Goal: Transaction & Acquisition: Purchase product/service

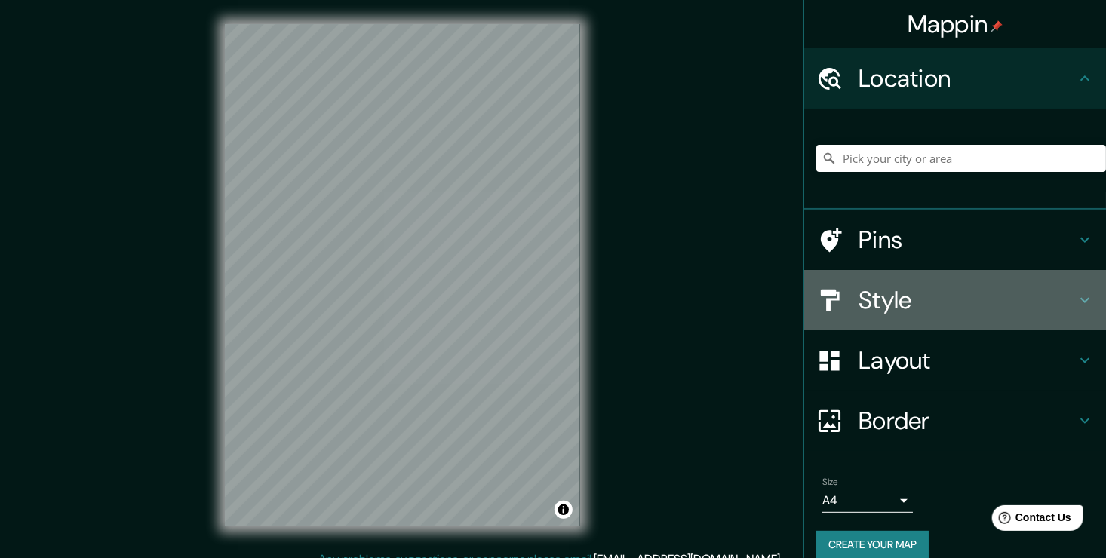
click at [858, 285] on h4 "Style" at bounding box center [966, 300] width 217 height 30
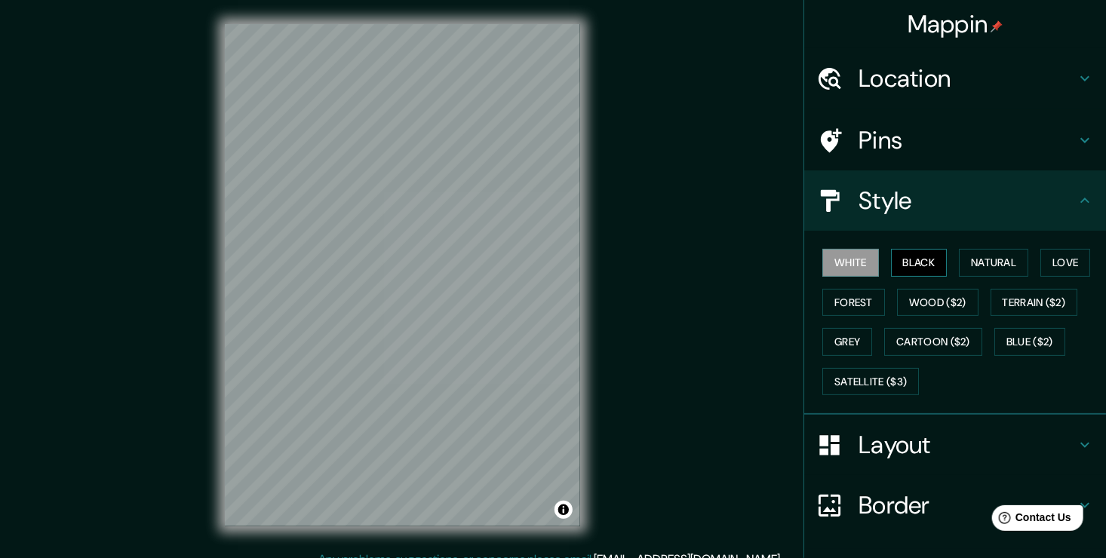
click at [924, 264] on button "Black" at bounding box center [919, 263] width 57 height 28
click at [990, 262] on button "Natural" at bounding box center [992, 263] width 69 height 28
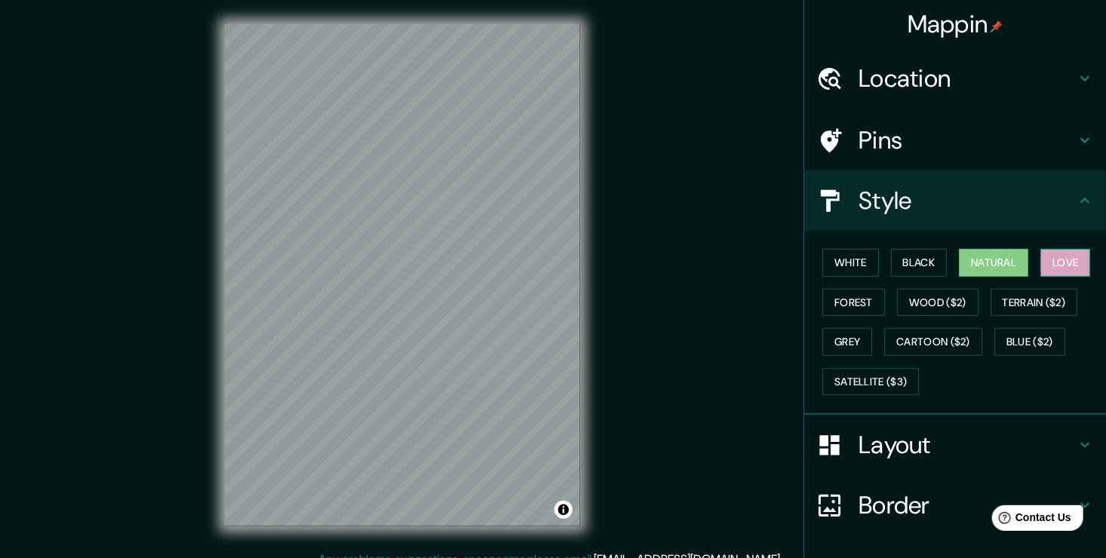
click at [1040, 259] on button "Love" at bounding box center [1065, 263] width 50 height 28
click at [861, 299] on button "Forest" at bounding box center [853, 303] width 63 height 28
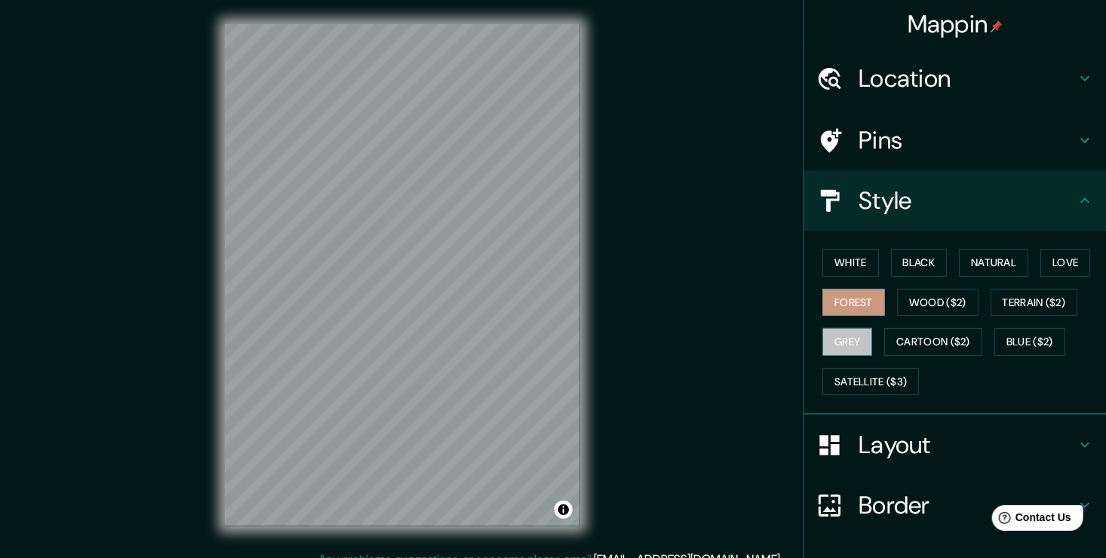
click at [837, 336] on button "Grey" at bounding box center [847, 342] width 50 height 28
click at [918, 256] on button "Black" at bounding box center [919, 263] width 57 height 28
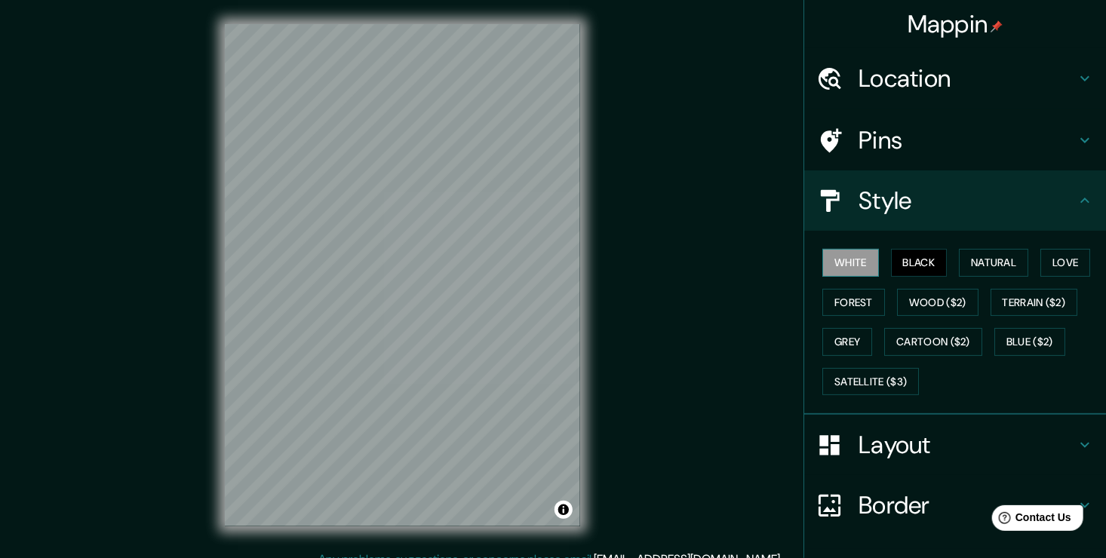
click at [838, 259] on button "White" at bounding box center [850, 263] width 57 height 28
click at [964, 259] on button "Natural" at bounding box center [992, 263] width 69 height 28
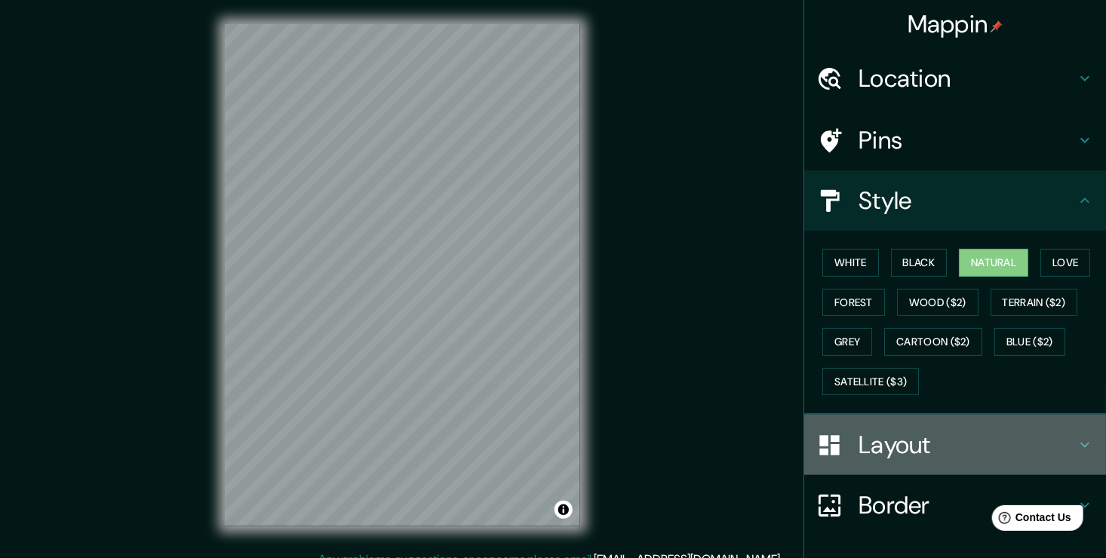
click at [891, 448] on h4 "Layout" at bounding box center [966, 445] width 217 height 30
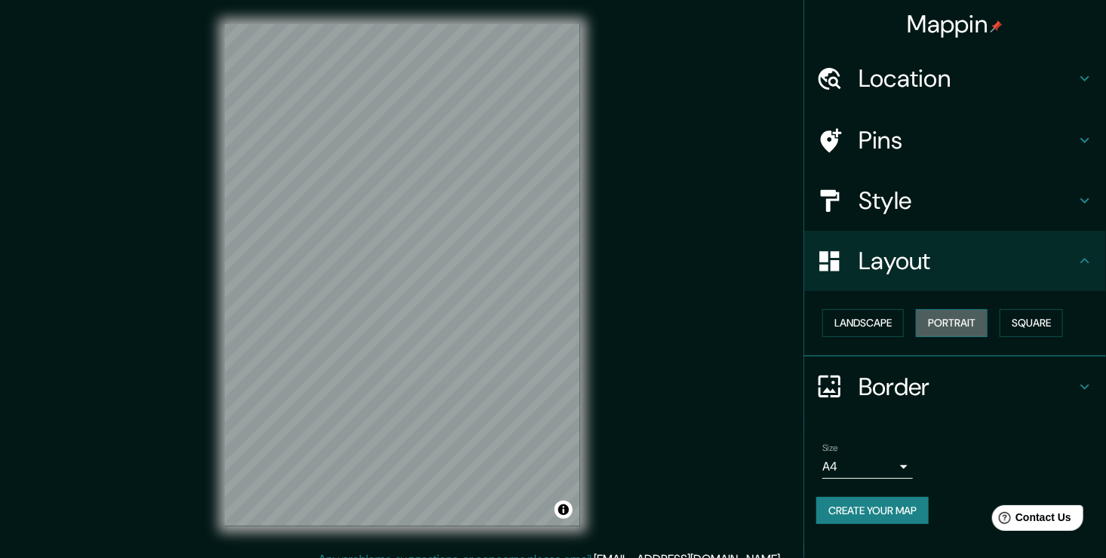
click at [937, 317] on button "Portrait" at bounding box center [951, 323] width 72 height 28
click at [977, 318] on button "Portrait" at bounding box center [951, 323] width 72 height 28
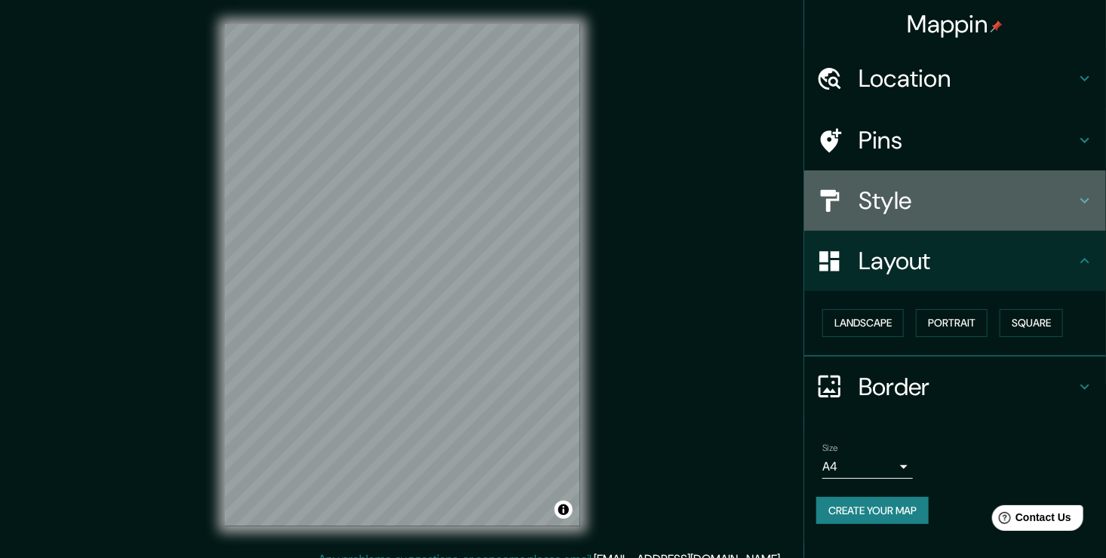
click at [928, 196] on h4 "Style" at bounding box center [966, 201] width 217 height 30
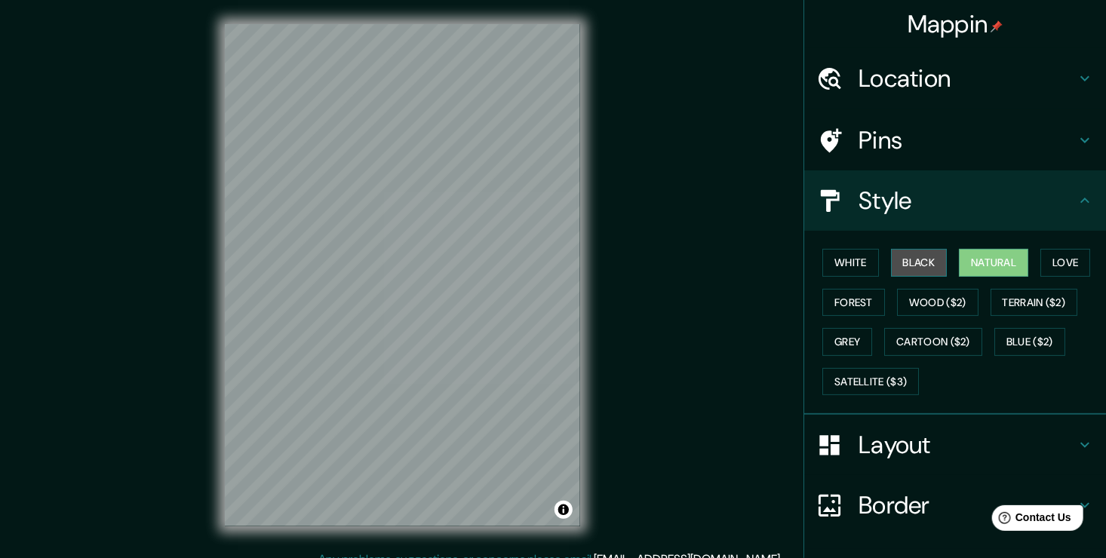
click at [909, 262] on button "Black" at bounding box center [919, 263] width 57 height 28
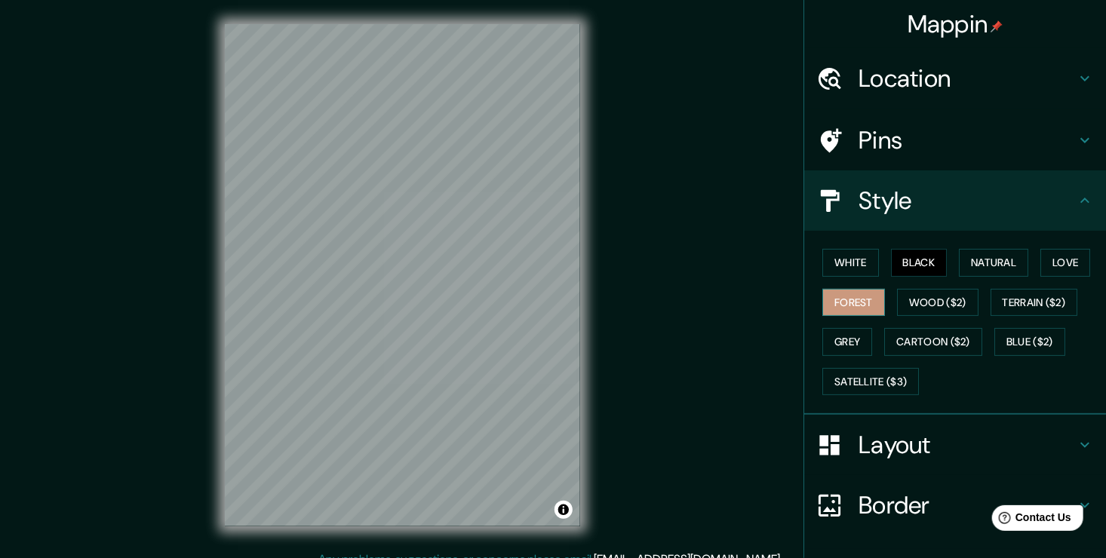
click at [856, 289] on button "Forest" at bounding box center [853, 303] width 63 height 28
click at [983, 425] on div "Mappin Location Pins Style [PERSON_NAME] Black Natural Love Forest [PERSON_NAME…" at bounding box center [553, 287] width 1106 height 575
click at [1013, 63] on div "Location" at bounding box center [955, 78] width 302 height 60
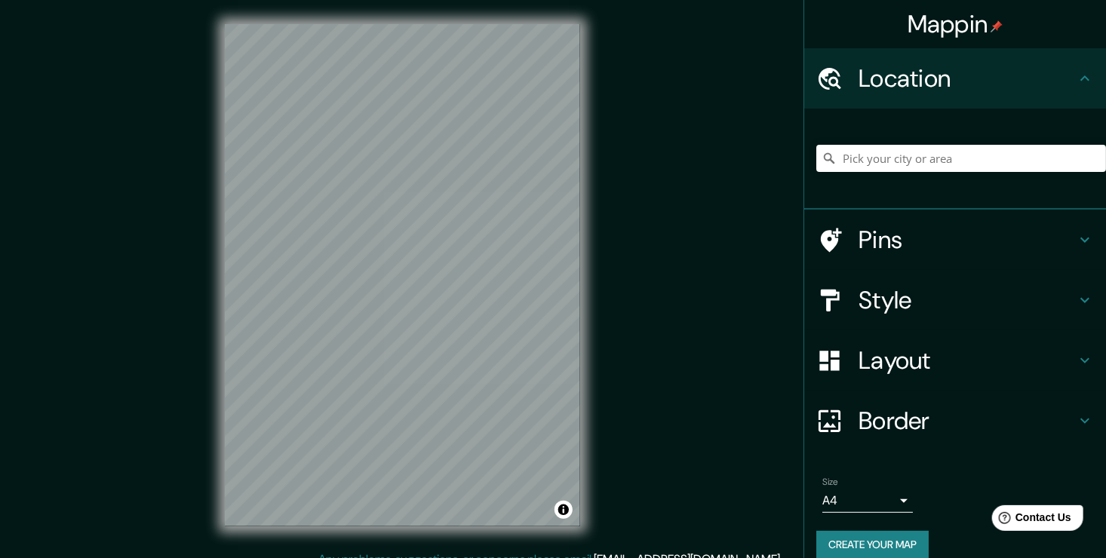
drag, startPoint x: 942, startPoint y: 133, endPoint x: 934, endPoint y: 148, distance: 16.6
click at [940, 136] on div at bounding box center [961, 158] width 290 height 75
click at [931, 166] on input "Pick your city or area" at bounding box center [961, 158] width 290 height 27
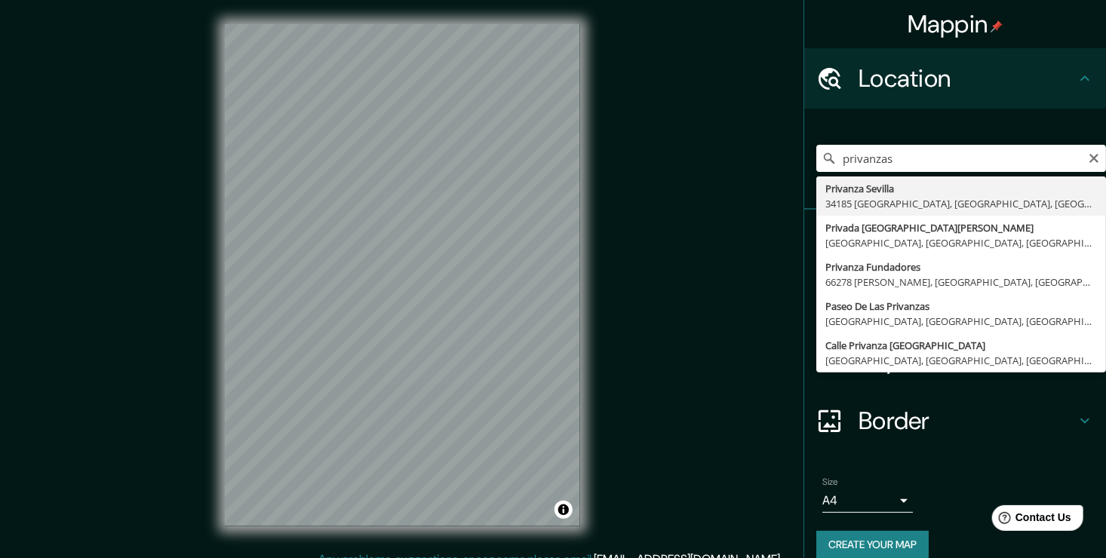
type input "Privanza Sevilla, 34185 [GEOGRAPHIC_DATA], [GEOGRAPHIC_DATA], [GEOGRAPHIC_DATA]"
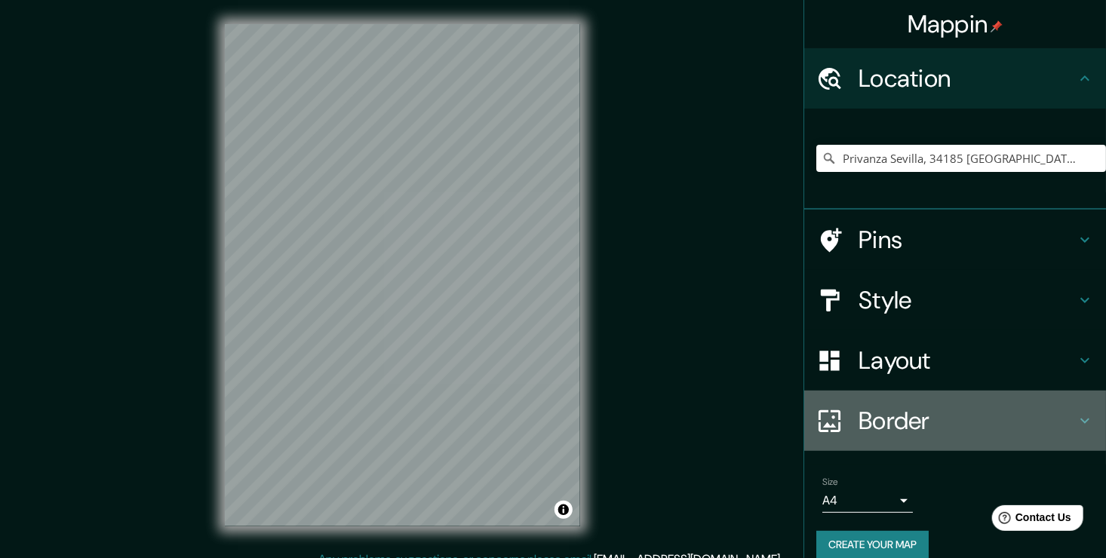
click at [816, 421] on icon at bounding box center [829, 421] width 26 height 26
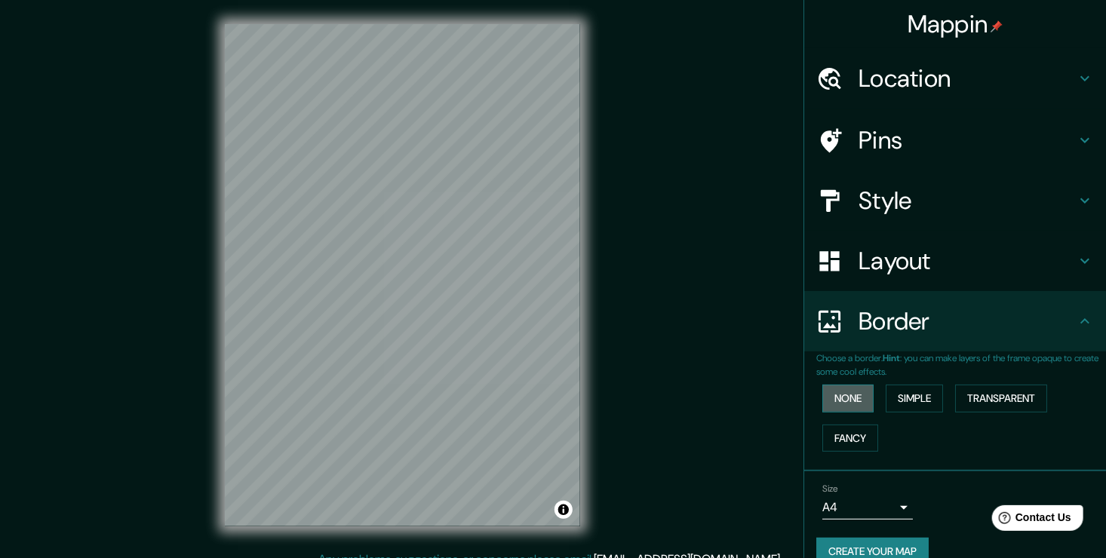
click at [837, 385] on button "None" at bounding box center [847, 399] width 51 height 28
click at [835, 391] on button "None" at bounding box center [847, 399] width 51 height 28
click at [710, 360] on div "Mappin Location [GEOGRAPHIC_DATA] [GEOGRAPHIC_DATA], 34185 [GEOGRAPHIC_DATA], […" at bounding box center [553, 287] width 1106 height 575
click at [900, 208] on h4 "Style" at bounding box center [966, 201] width 217 height 30
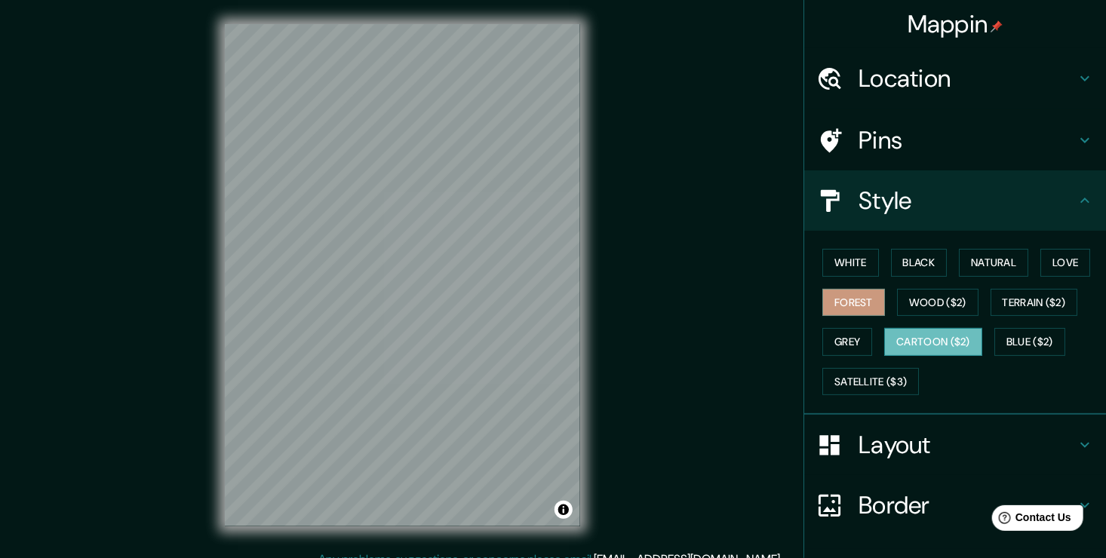
click at [949, 348] on button "Cartoon ($2)" at bounding box center [933, 342] width 98 height 28
click at [888, 380] on button "Satellite ($3)" at bounding box center [870, 382] width 97 height 28
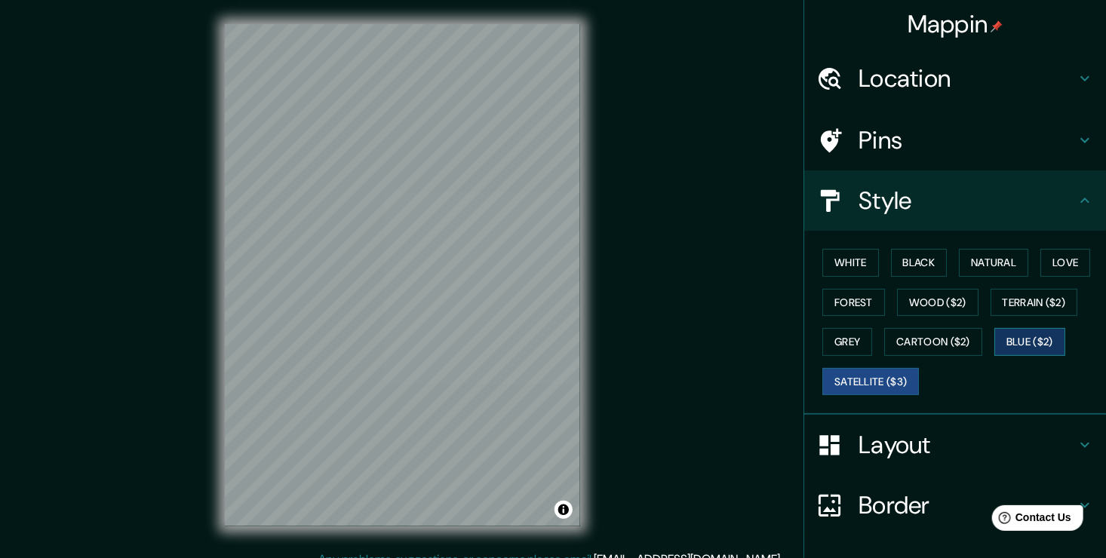
click at [1012, 347] on button "Blue ($2)" at bounding box center [1029, 342] width 71 height 28
click at [1029, 302] on button "Terrain ($2)" at bounding box center [1033, 303] width 87 height 28
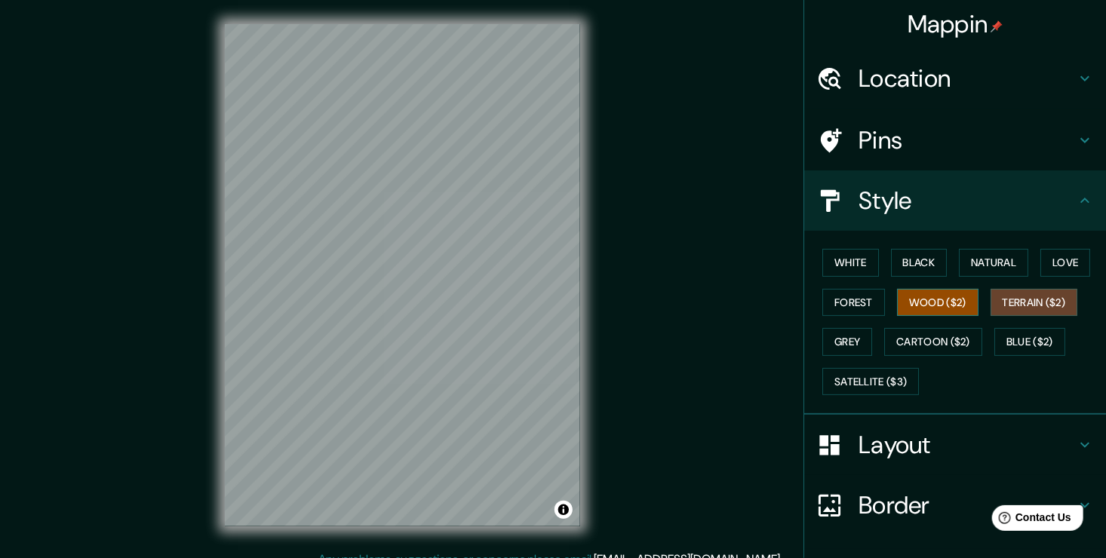
click at [907, 295] on button "Wood ($2)" at bounding box center [937, 303] width 81 height 28
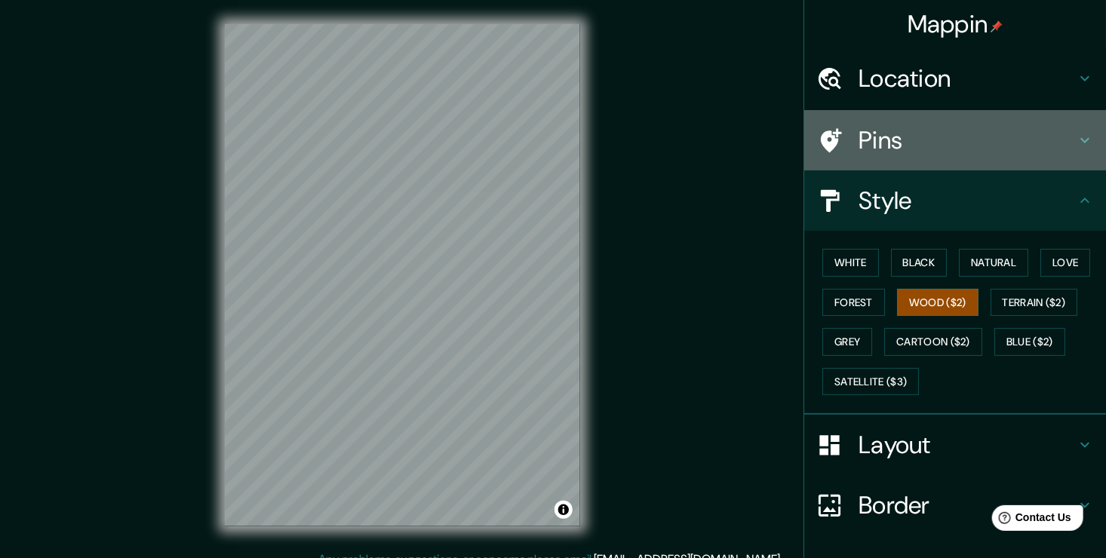
click at [888, 117] on div "Pins" at bounding box center [955, 140] width 302 height 60
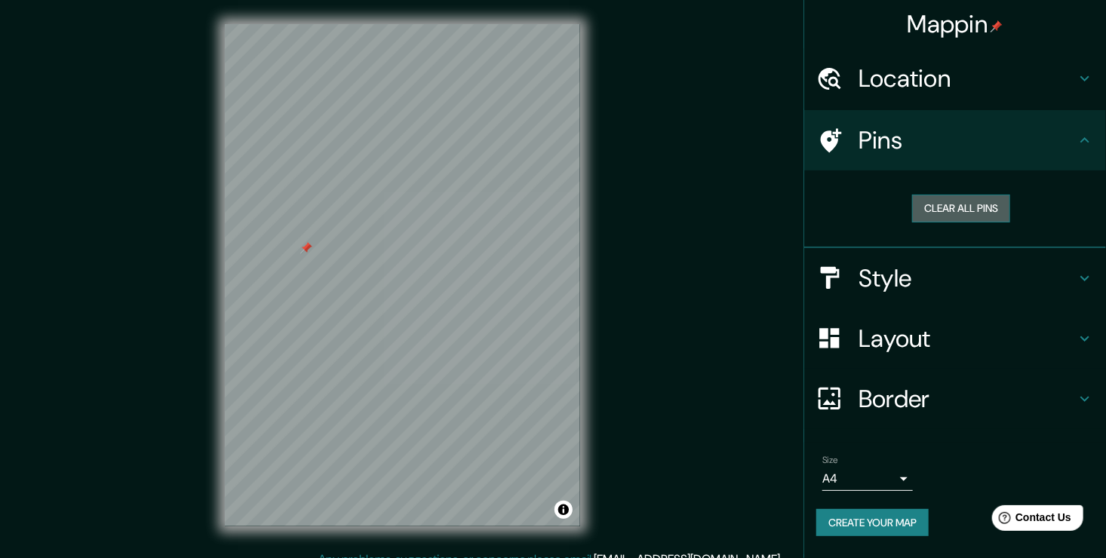
click at [952, 209] on button "Clear all pins" at bounding box center [961, 209] width 98 height 28
click at [956, 138] on h4 "Pins" at bounding box center [966, 140] width 217 height 30
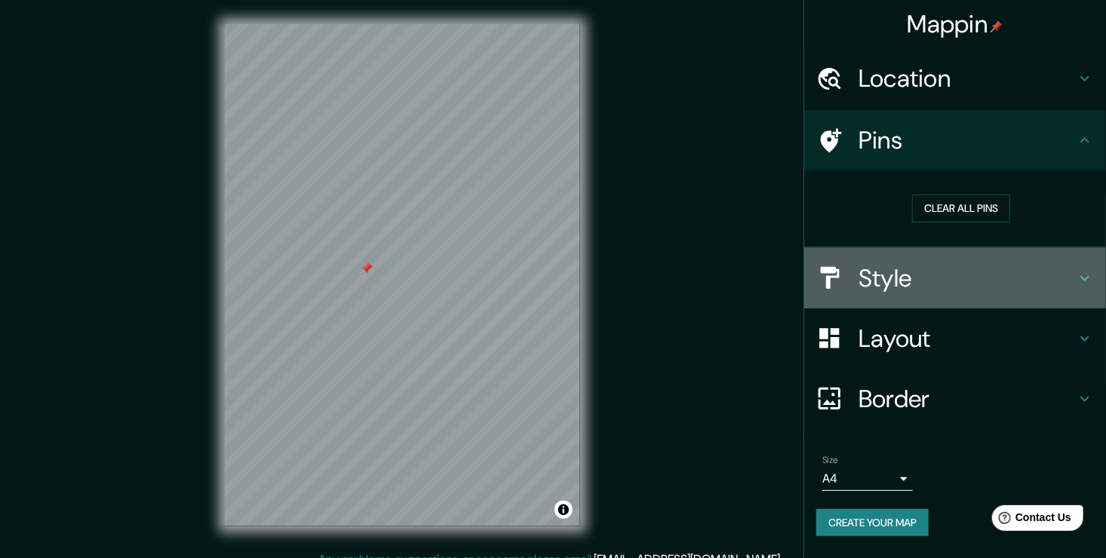
click at [901, 277] on h4 "Style" at bounding box center [966, 278] width 217 height 30
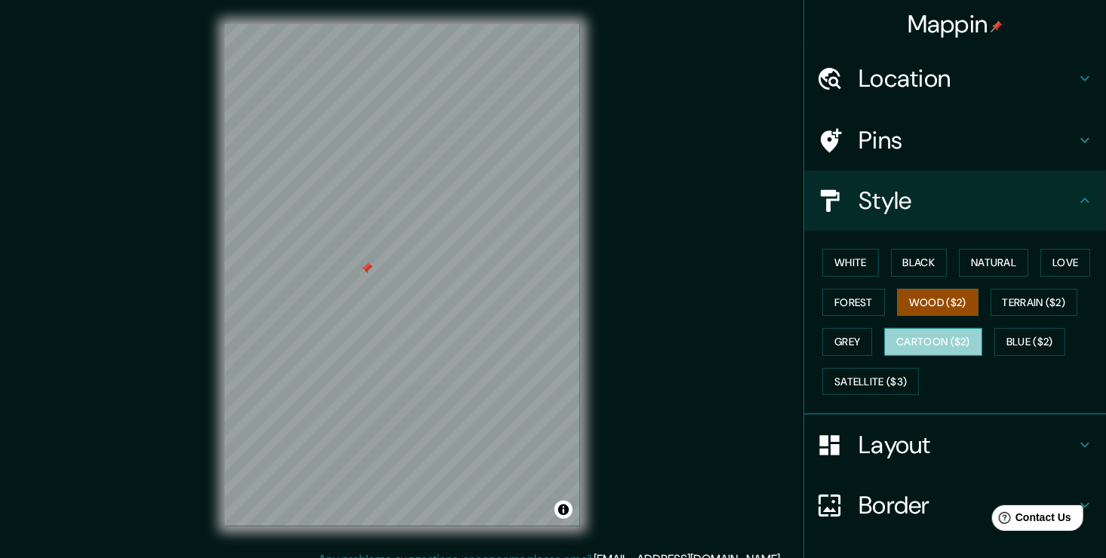
click at [905, 341] on button "Cartoon ($2)" at bounding box center [933, 342] width 98 height 28
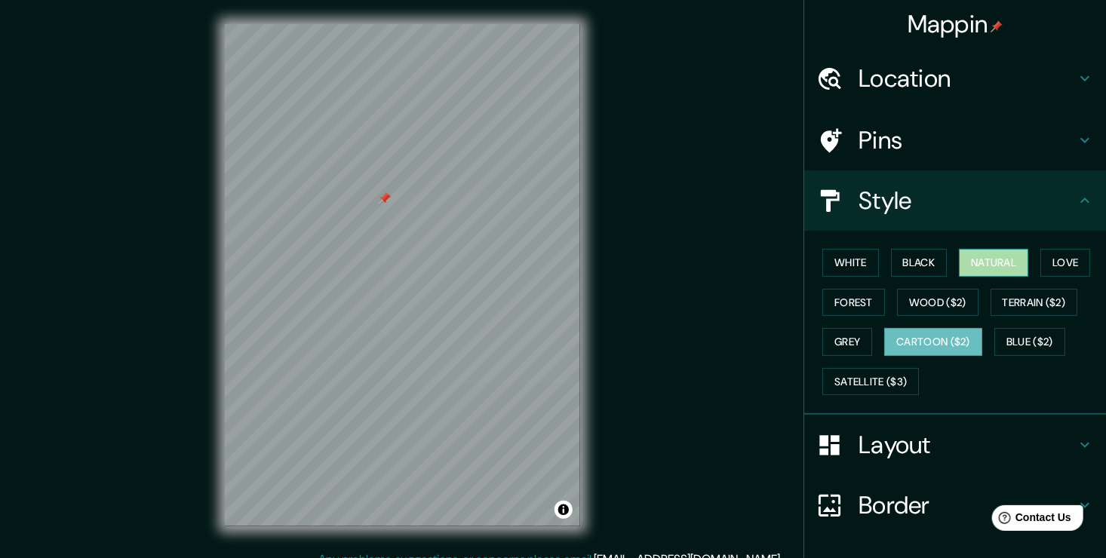
click at [981, 268] on button "Natural" at bounding box center [992, 263] width 69 height 28
click at [934, 256] on button "Black" at bounding box center [919, 263] width 57 height 28
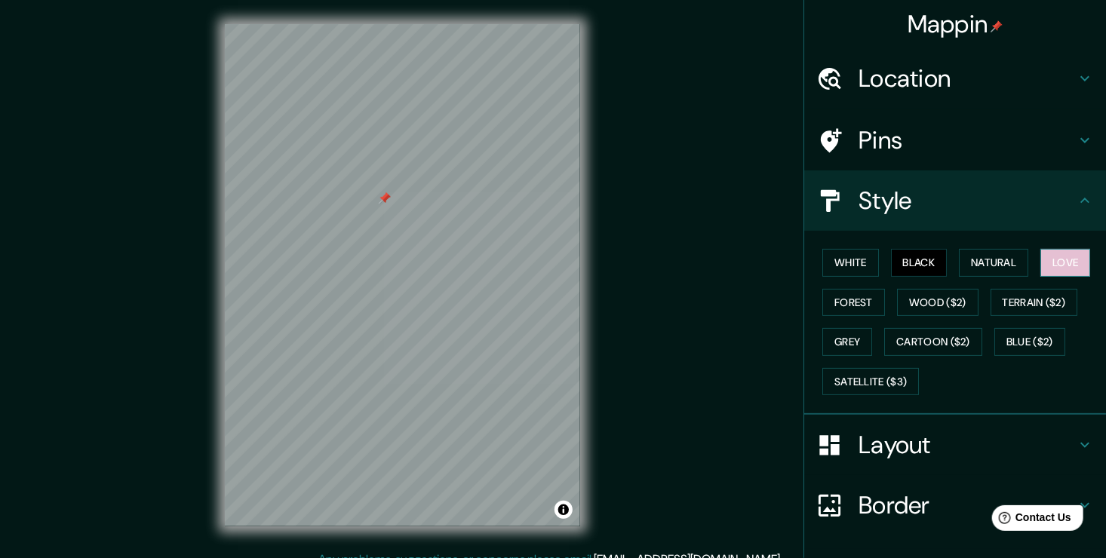
click at [1063, 258] on button "Love" at bounding box center [1065, 263] width 50 height 28
click at [1014, 304] on button "Terrain ($2)" at bounding box center [1033, 303] width 87 height 28
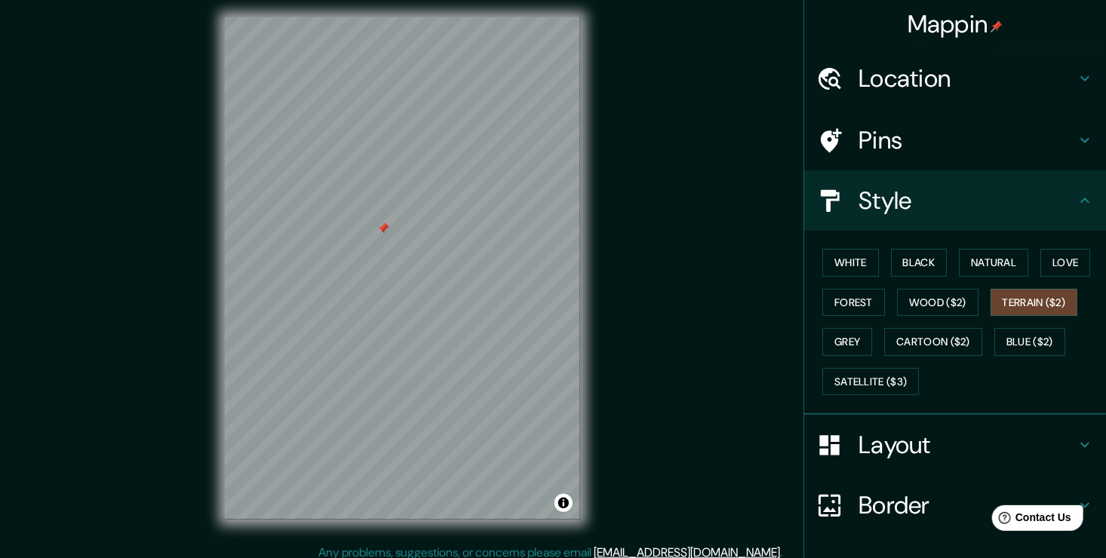
scroll to position [17, 0]
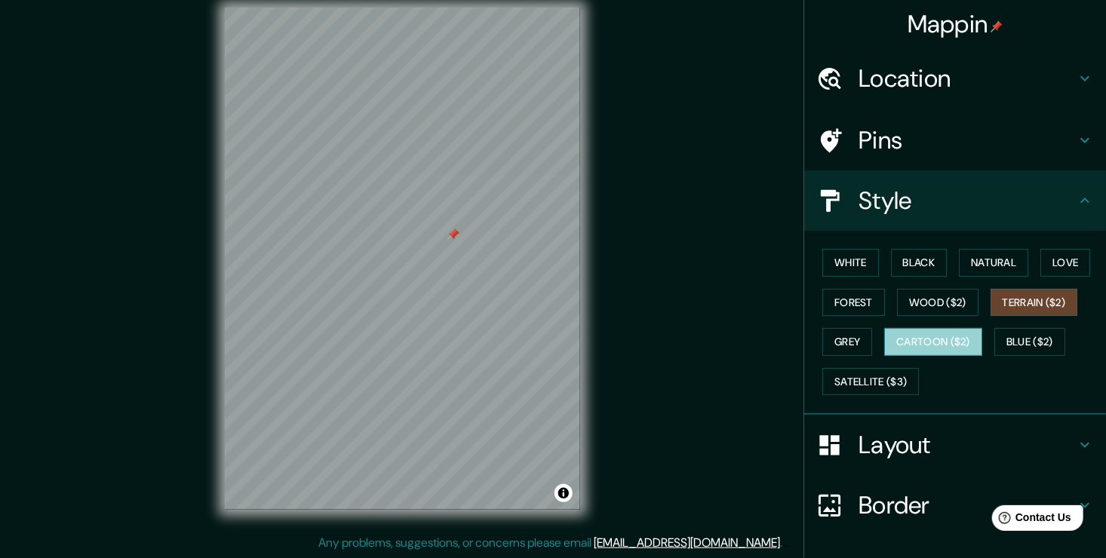
click at [912, 332] on button "Cartoon ($2)" at bounding box center [933, 342] width 98 height 28
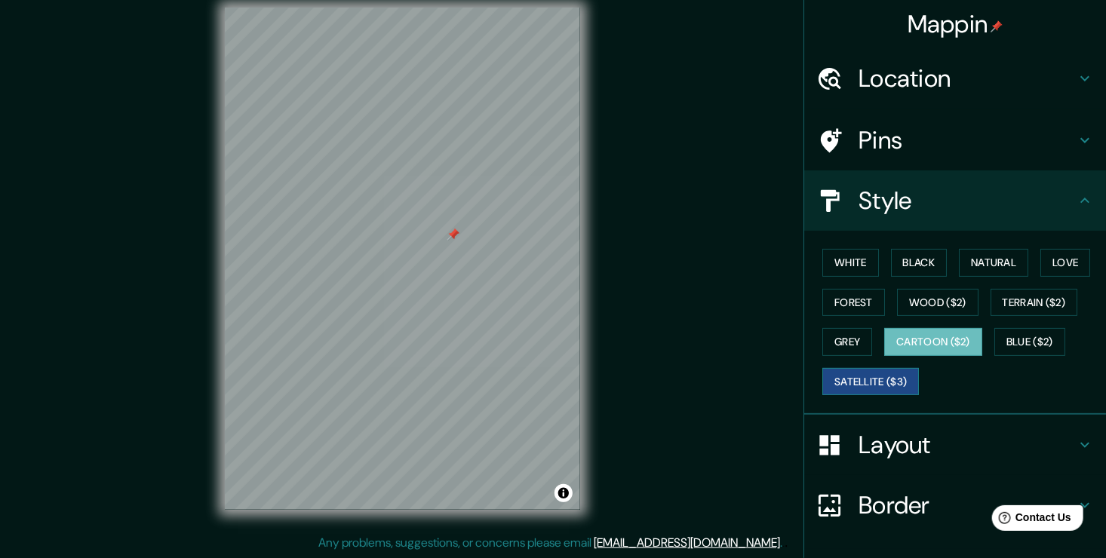
click at [839, 376] on button "Satellite ($3)" at bounding box center [870, 382] width 97 height 28
click at [1017, 345] on button "Blue ($2)" at bounding box center [1029, 342] width 71 height 28
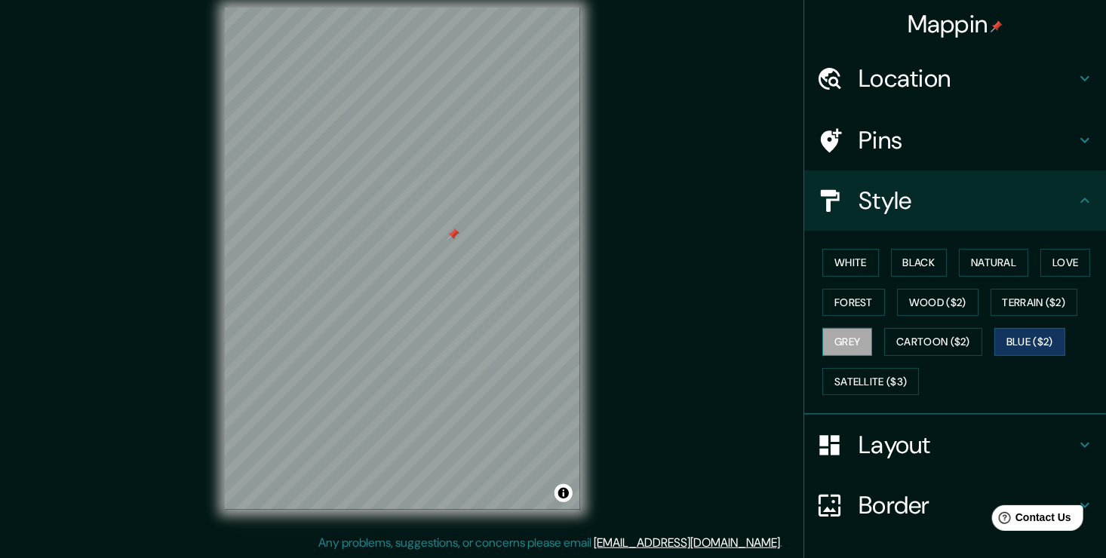
click at [836, 333] on button "Grey" at bounding box center [847, 342] width 50 height 28
click at [826, 267] on button "White" at bounding box center [850, 263] width 57 height 28
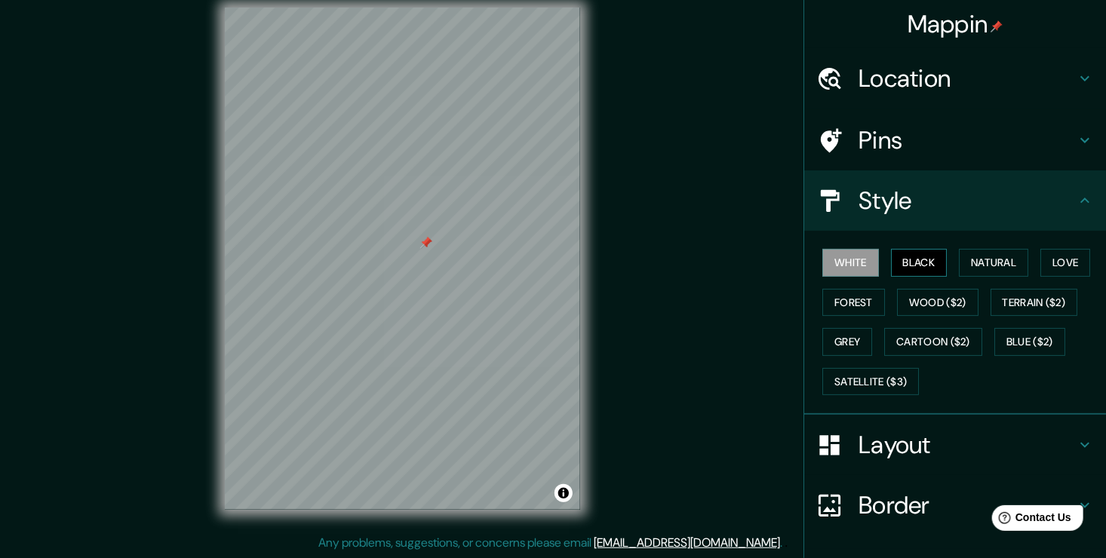
click at [895, 263] on button "Black" at bounding box center [919, 263] width 57 height 28
